Goal: Check status: Check status

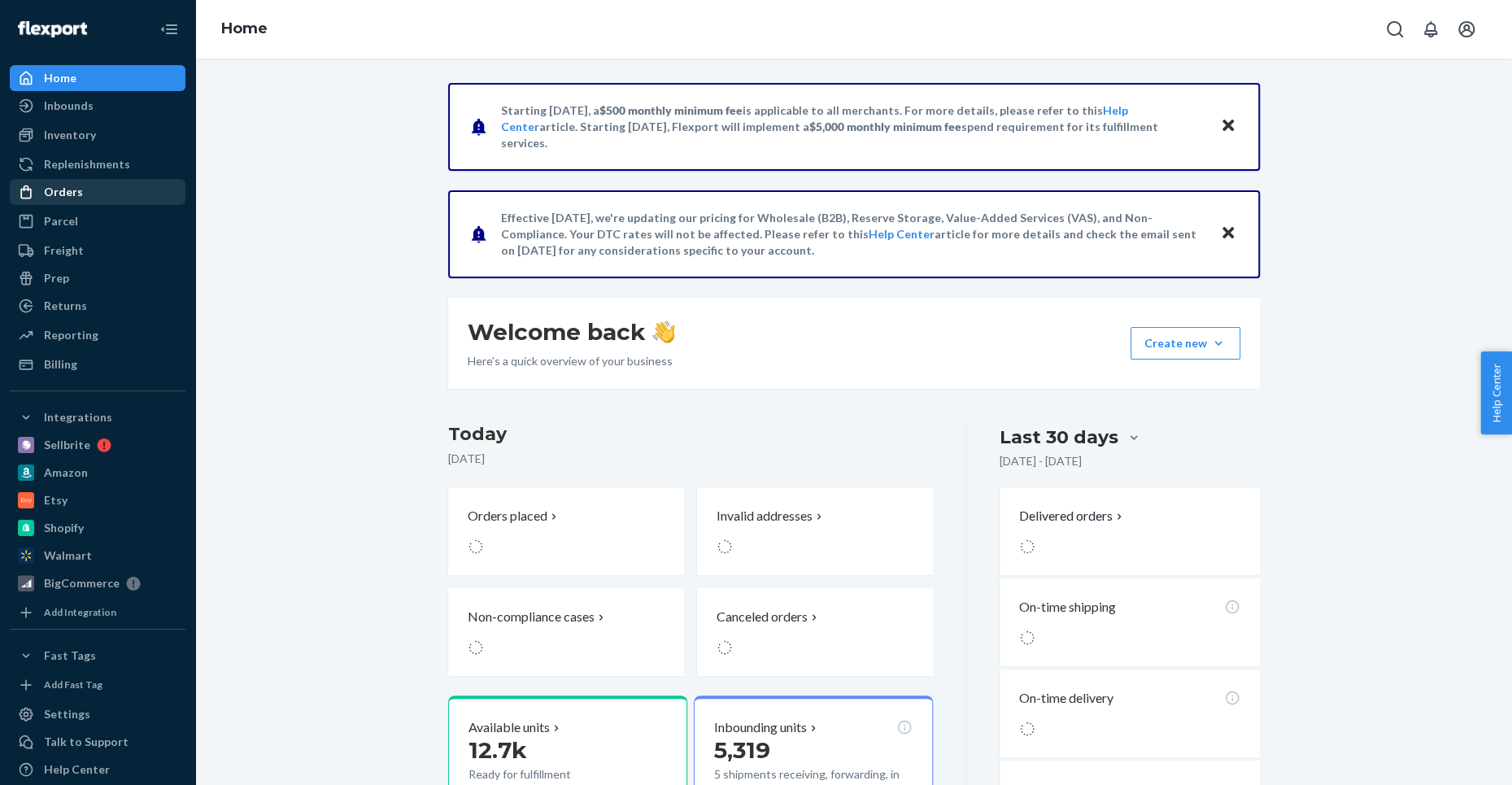
click at [48, 201] on div "Orders" at bounding box center [97, 192] width 172 height 22
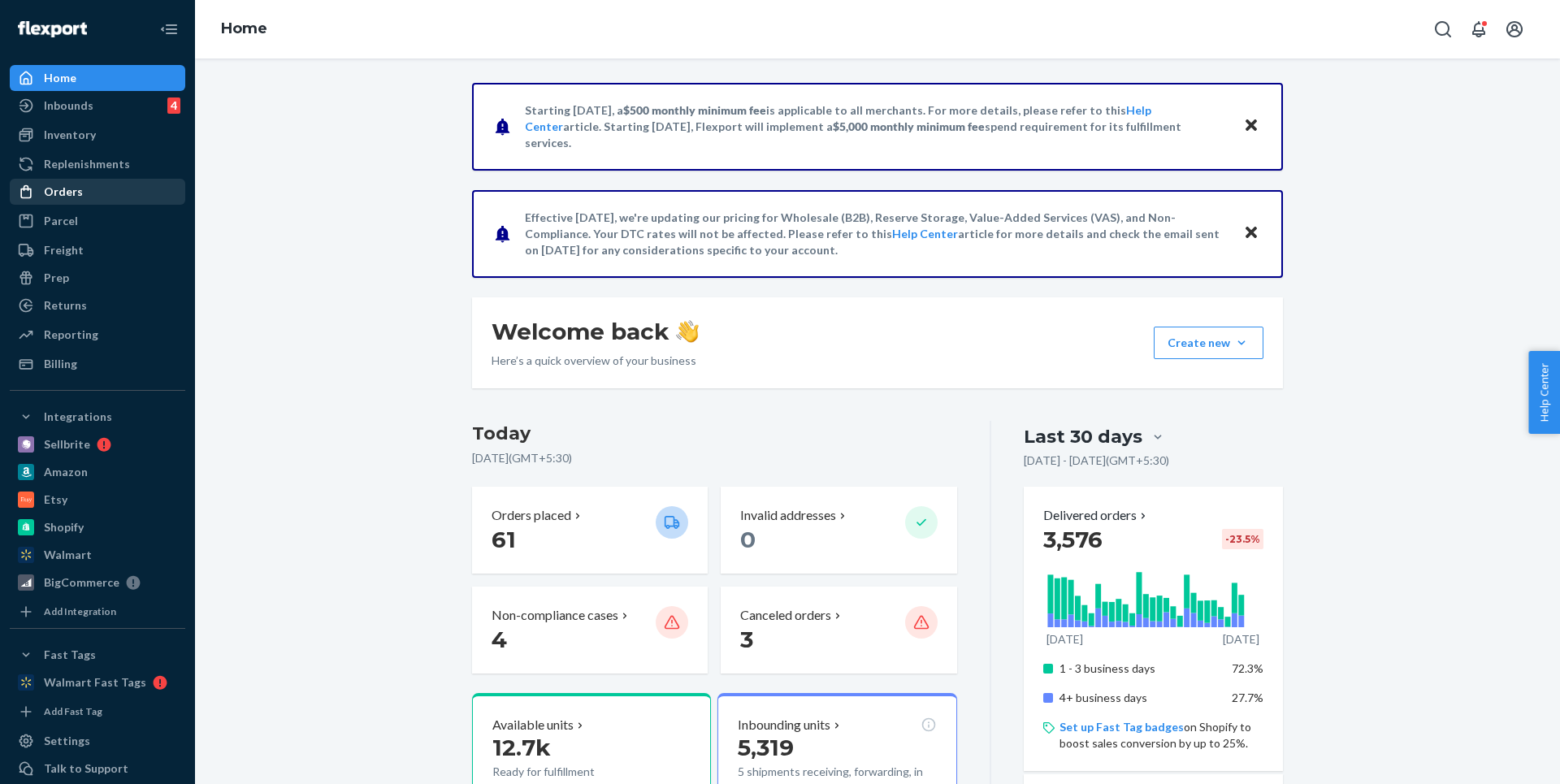
click at [72, 192] on div "Orders" at bounding box center [63, 192] width 39 height 17
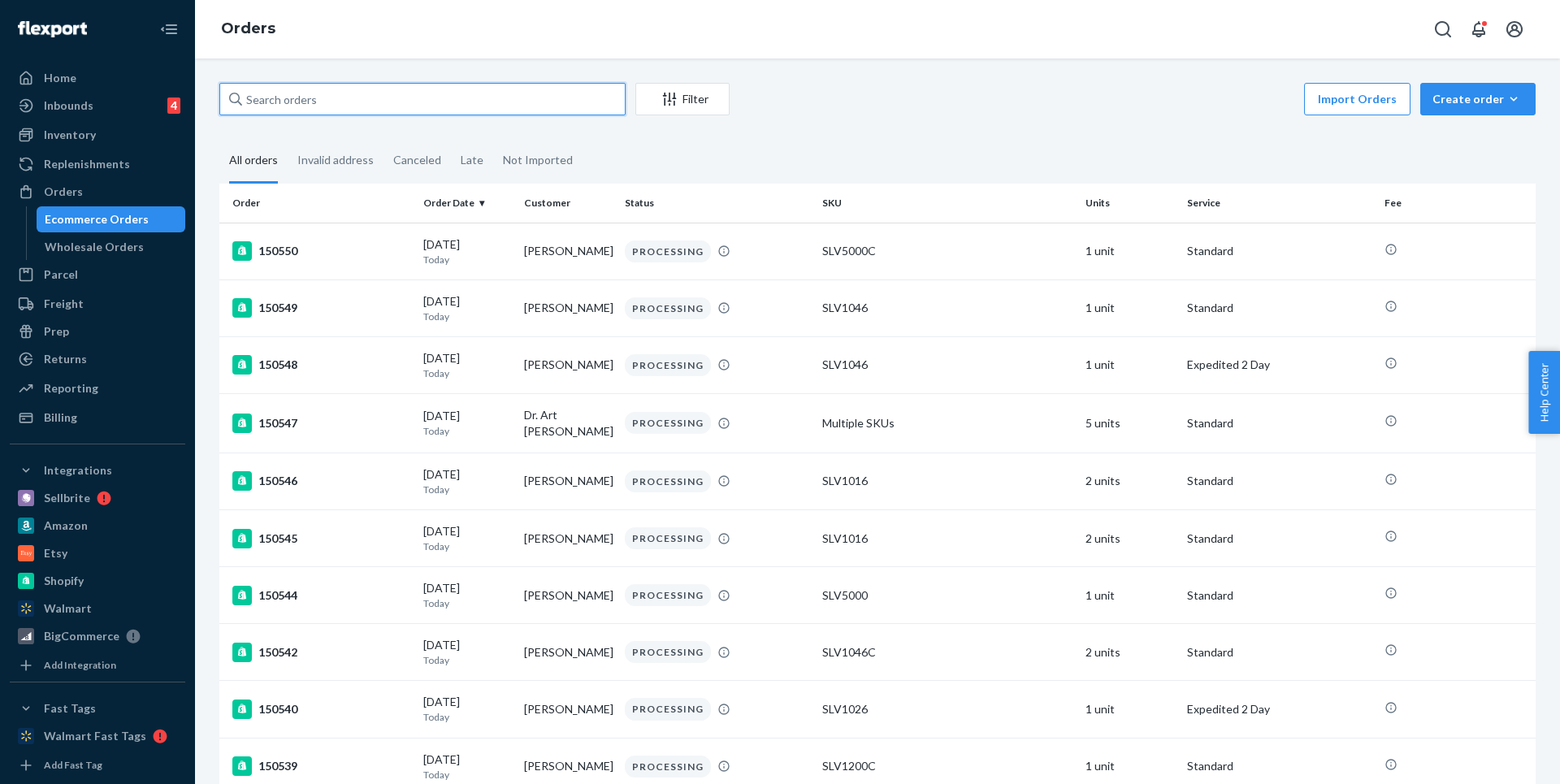
click at [462, 107] on input "text" at bounding box center [423, 99] width 406 height 32
paste input "[PERSON_NAME]"
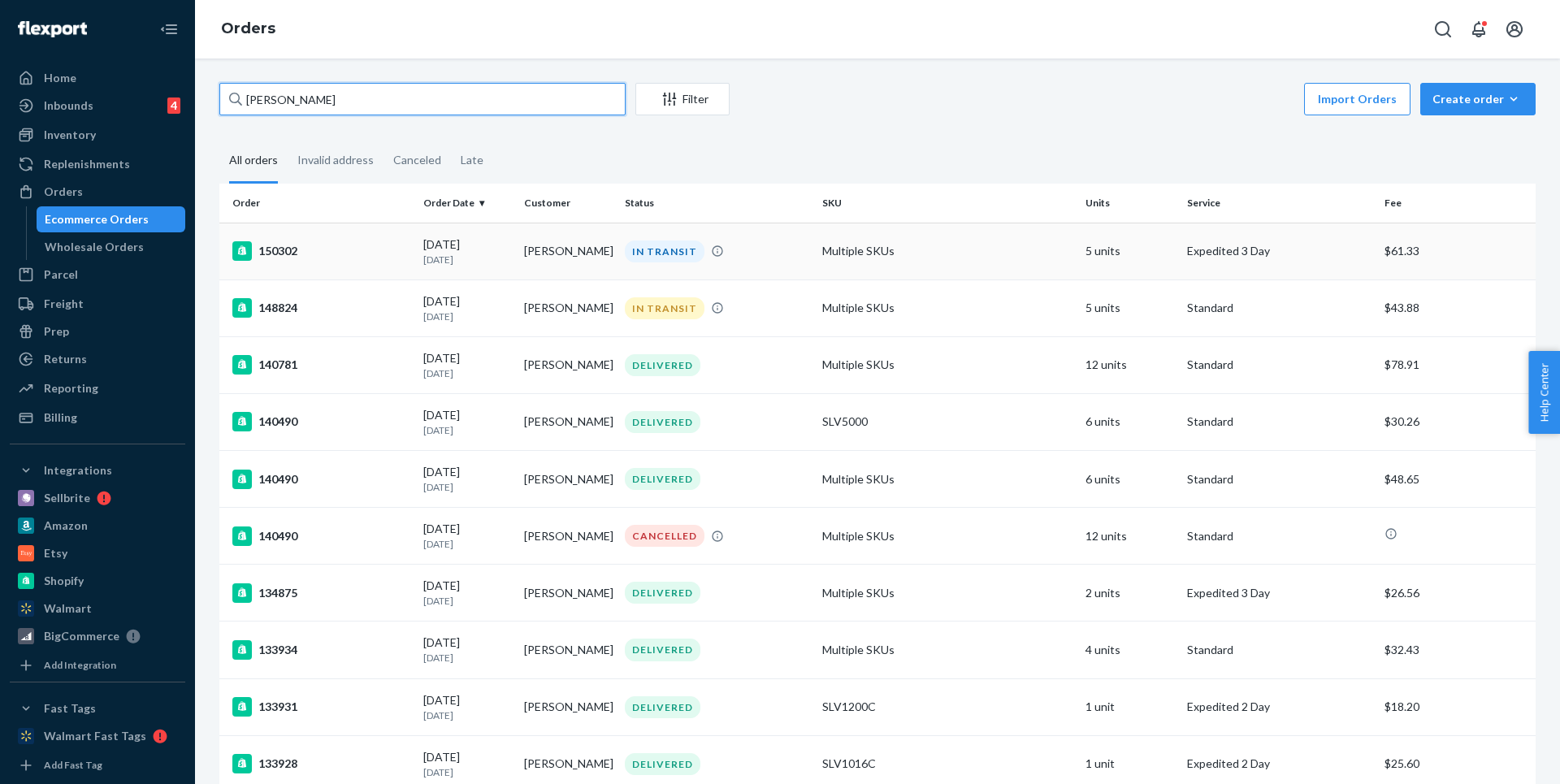
type input "[PERSON_NAME]"
click at [387, 260] on div "150302" at bounding box center [321, 251] width 178 height 19
click at [334, 314] on div "148824" at bounding box center [321, 307] width 178 height 19
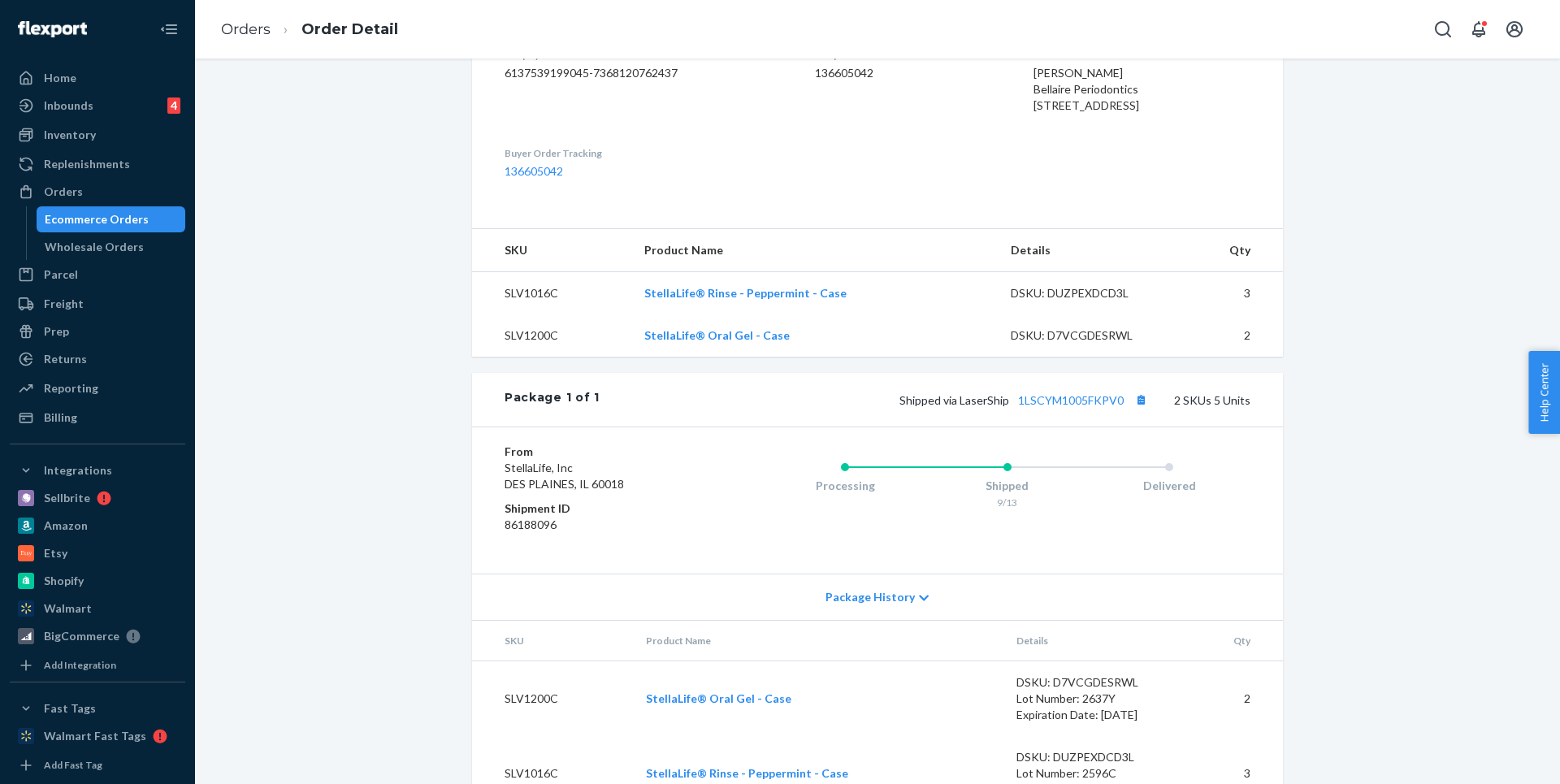
scroll to position [531, 0]
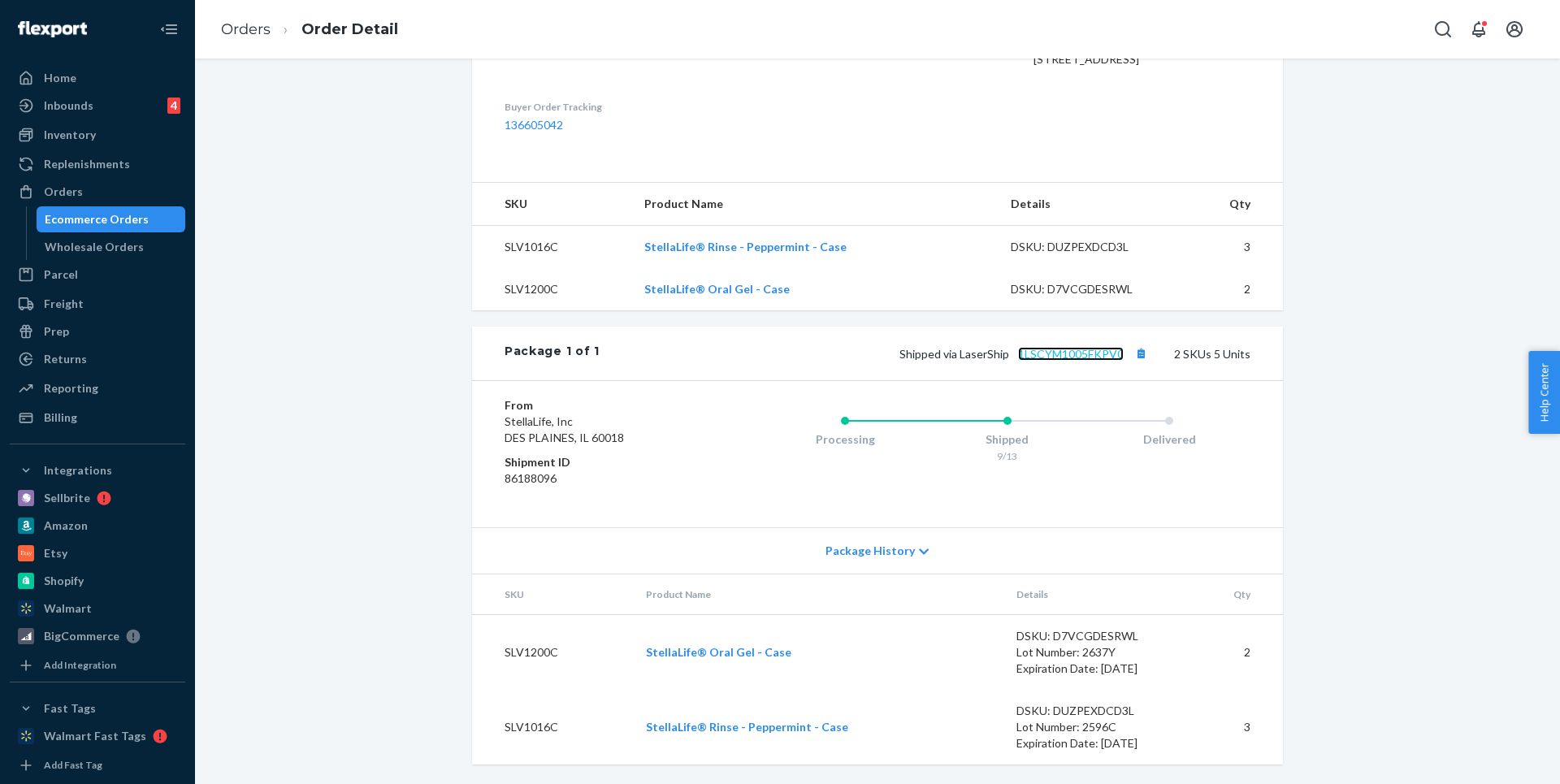
click at [1051, 356] on link "1LSCYM1005FKPV0" at bounding box center [1071, 354] width 106 height 14
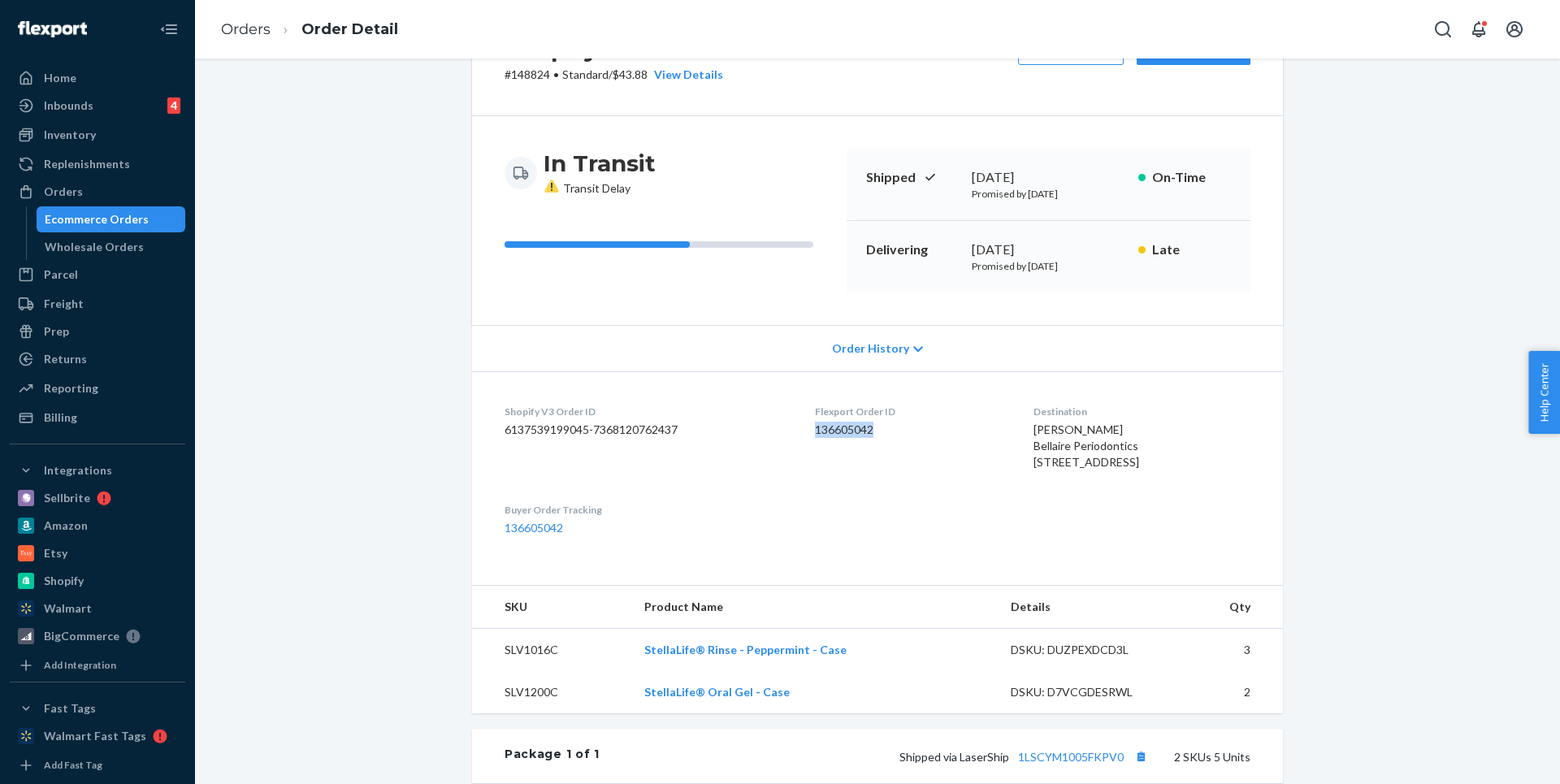
drag, startPoint x: 881, startPoint y: 431, endPoint x: 803, endPoint y: 430, distance: 78.0
click at [803, 430] on dl "Shopify V3 Order ID 6137539199045-7368120762437 Flexport Order ID 136605042 Des…" at bounding box center [877, 469] width 811 height 197
copy dd "136605042"
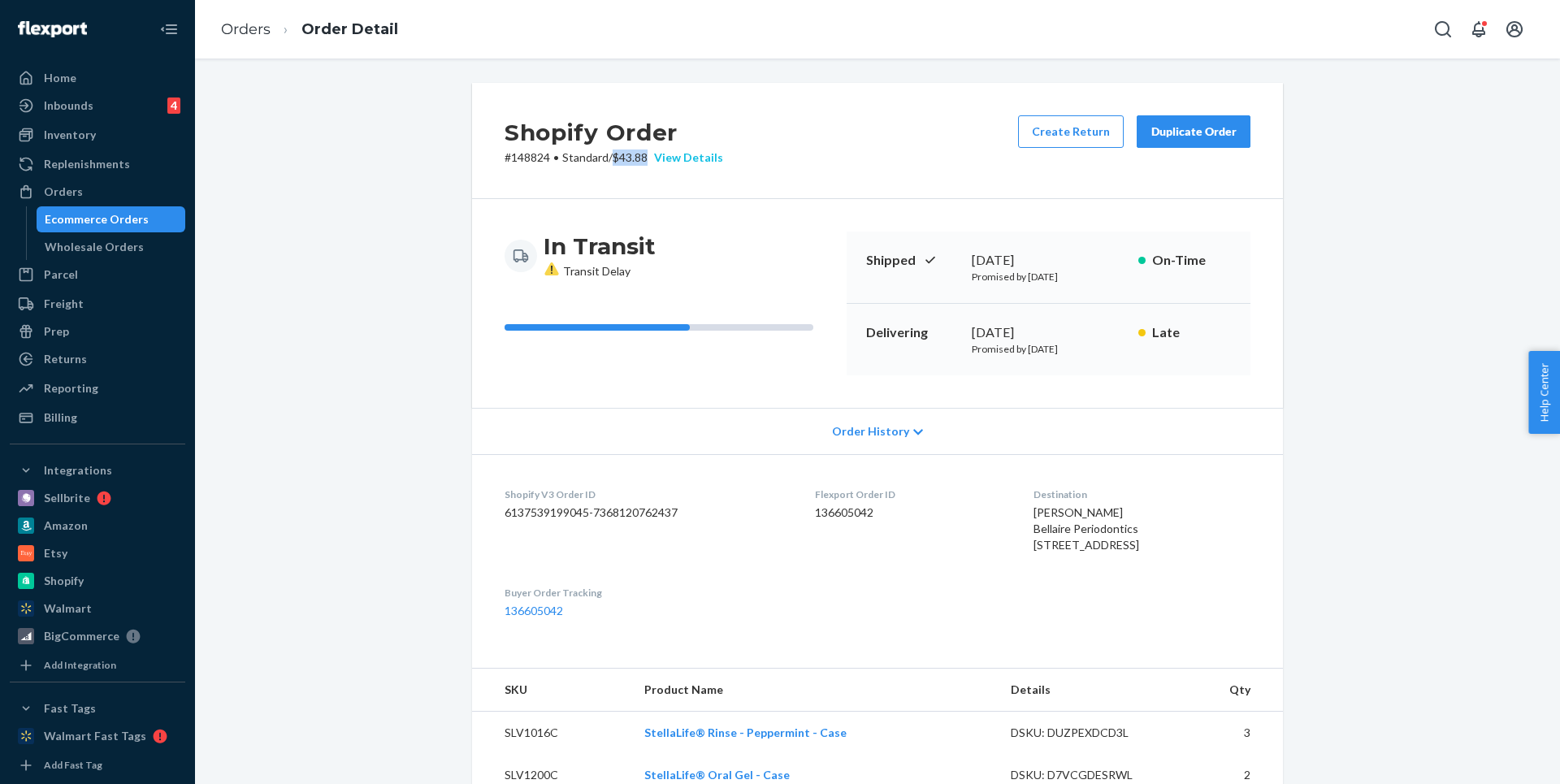
drag, startPoint x: 619, startPoint y: 160, endPoint x: 661, endPoint y: 160, distance: 42.0
click at [662, 160] on p "# 148824 • Standard / $43.88 View Details" at bounding box center [614, 158] width 219 height 17
copy p "$43.88"
drag, startPoint x: 881, startPoint y: 512, endPoint x: 807, endPoint y: 511, distance: 74.0
click at [807, 511] on dl "Shopify V3 Order ID 6137539199045-7368120762437 Flexport Order ID 136605042 Des…" at bounding box center [877, 553] width 811 height 197
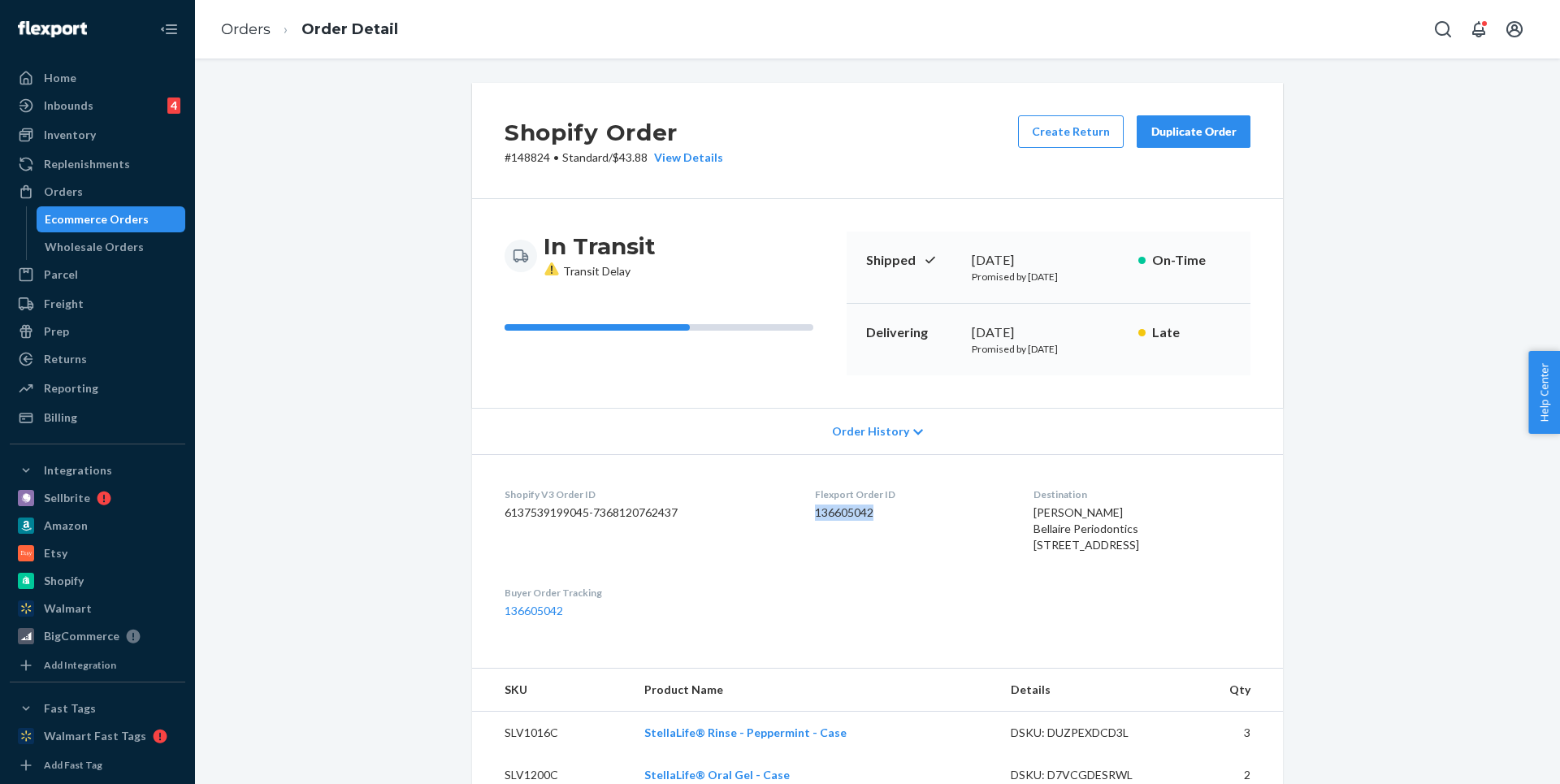
copy dd "136605042"
click at [661, 154] on div "View Details" at bounding box center [685, 158] width 76 height 17
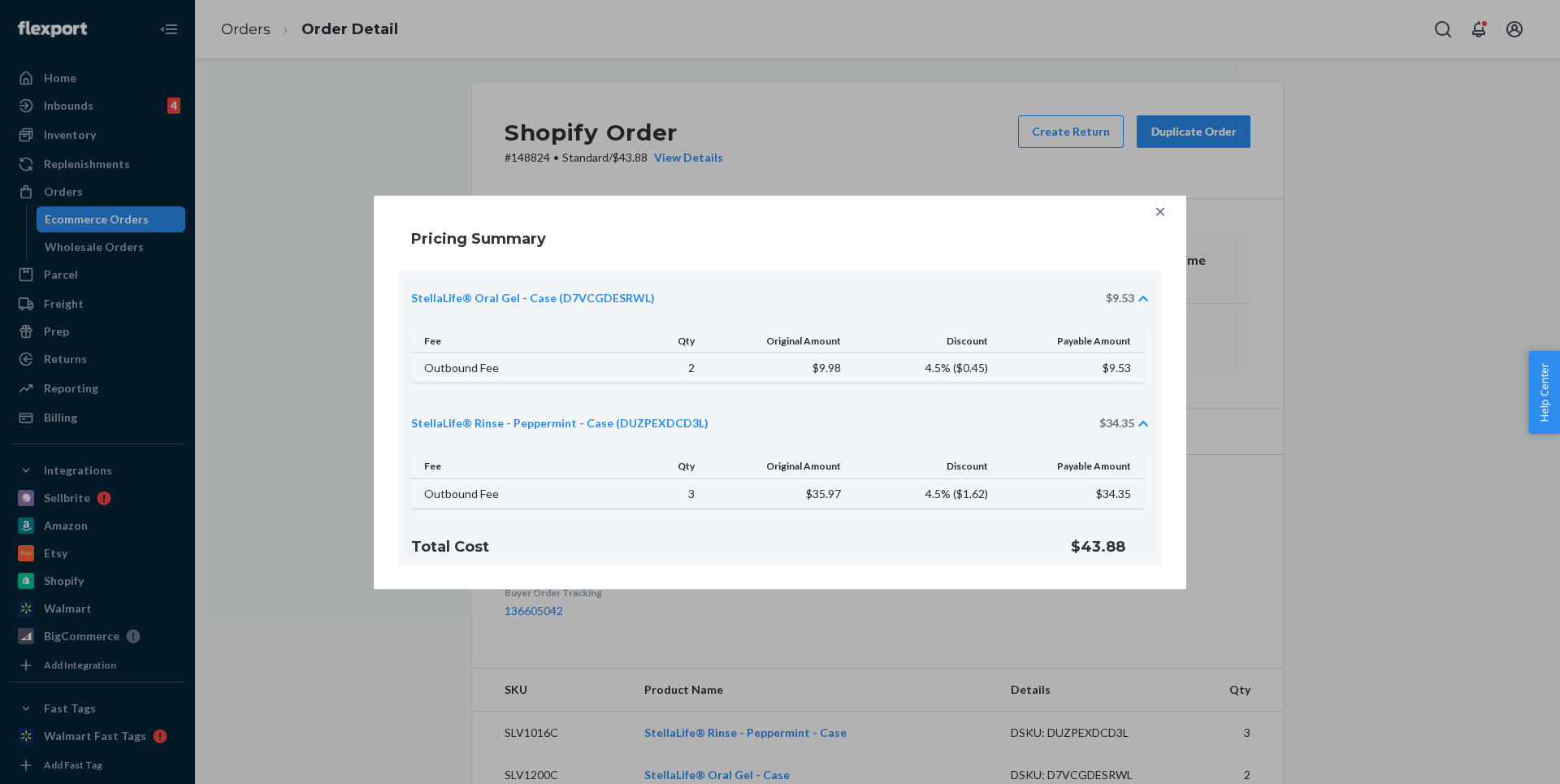
click at [820, 112] on div "Pricing Summary StellaLife® Oral Gel - Case (D7VCGDESRWL) $9.53 Fee Qty Origina…" at bounding box center [780, 392] width 1560 height 784
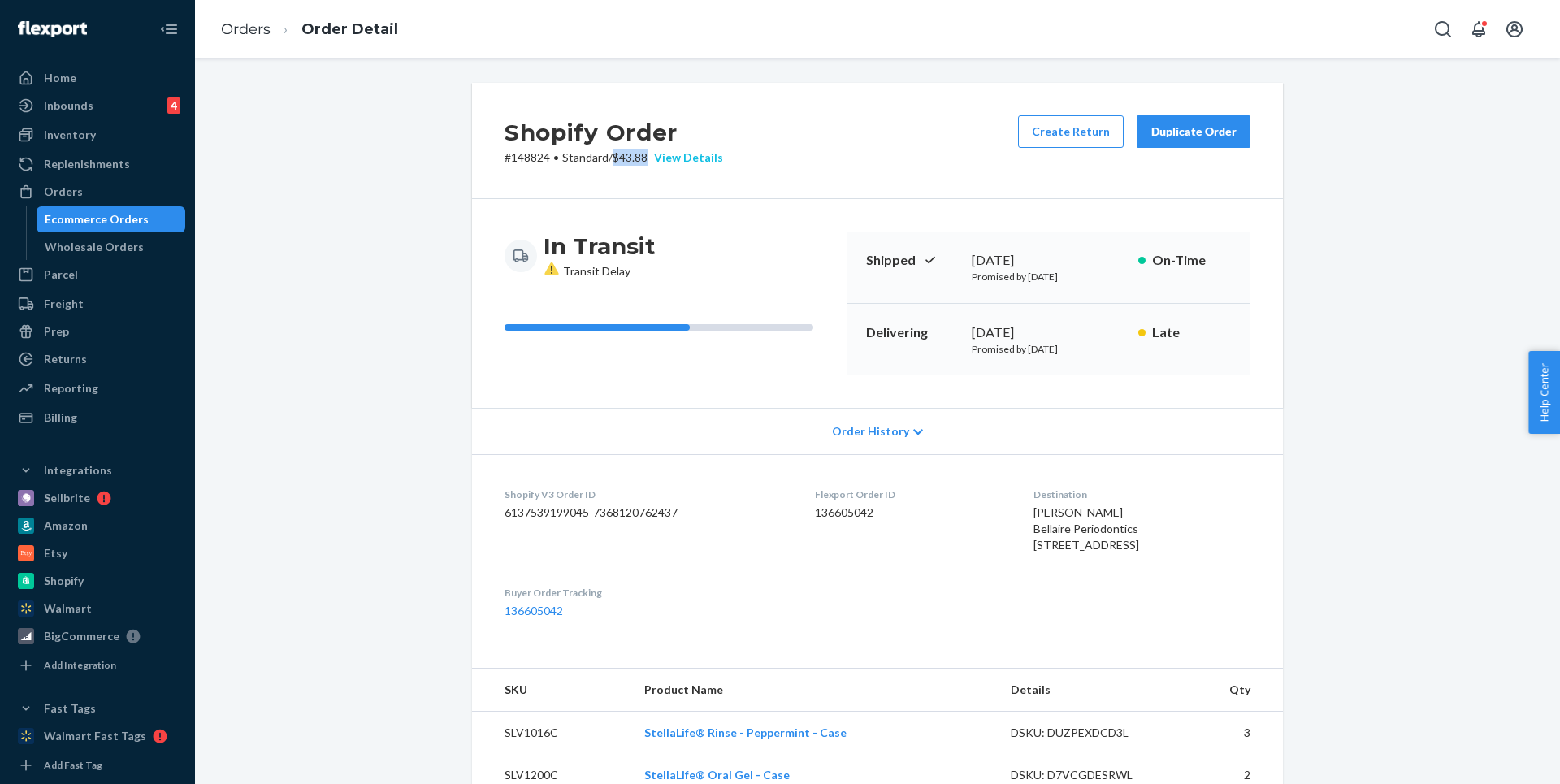
drag, startPoint x: 618, startPoint y: 157, endPoint x: 655, endPoint y: 158, distance: 37.0
click at [656, 159] on p "# 148824 • Standard / $43.88 View Details" at bounding box center [614, 158] width 219 height 17
copy p "$43.88"
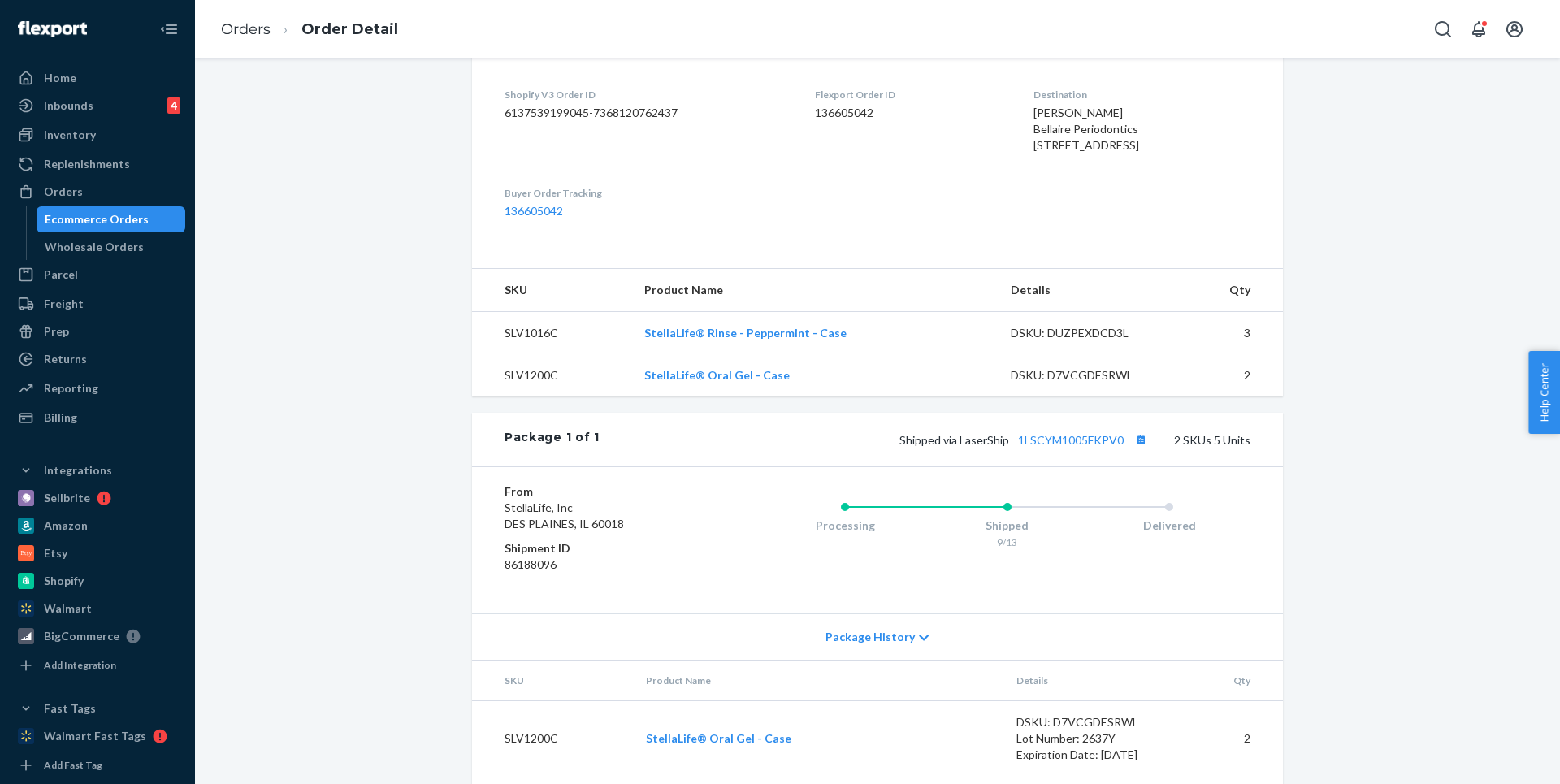
scroll to position [531, 0]
